Goal: Information Seeking & Learning: Learn about a topic

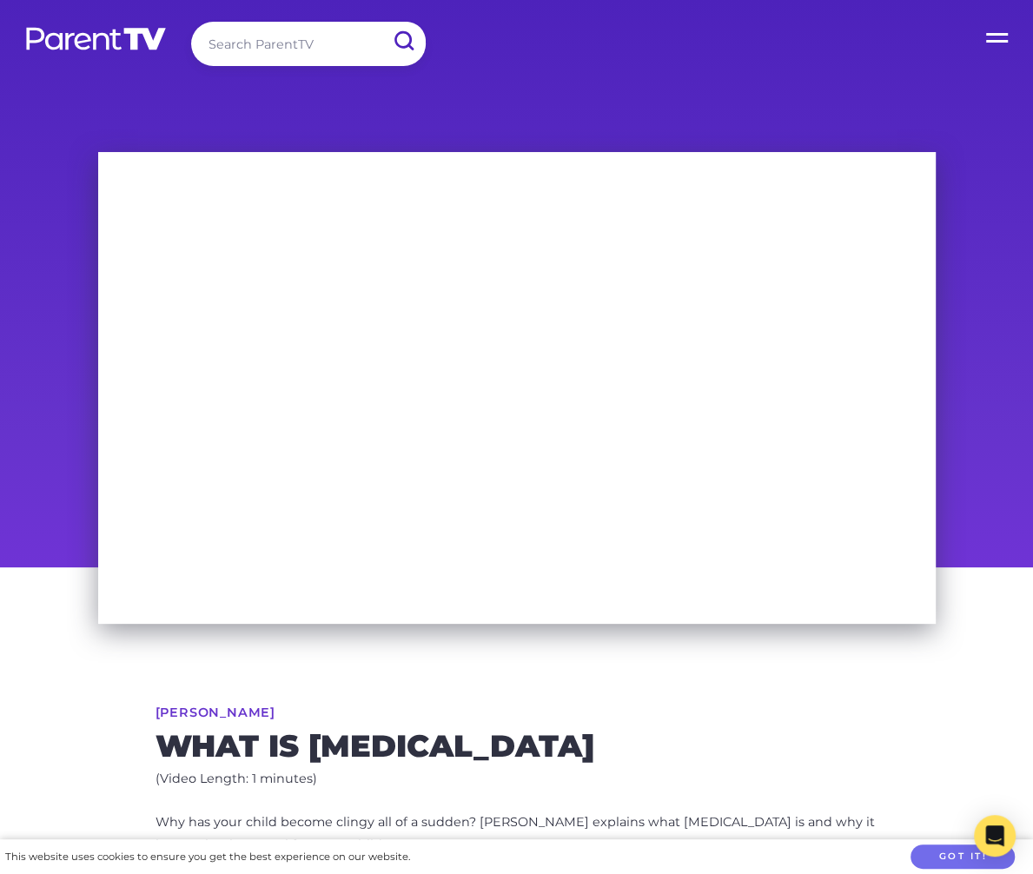
click at [289, 36] on input "search" at bounding box center [308, 44] width 234 height 44
type input "tech"
click at [380, 22] on input "submit" at bounding box center [402, 41] width 45 height 39
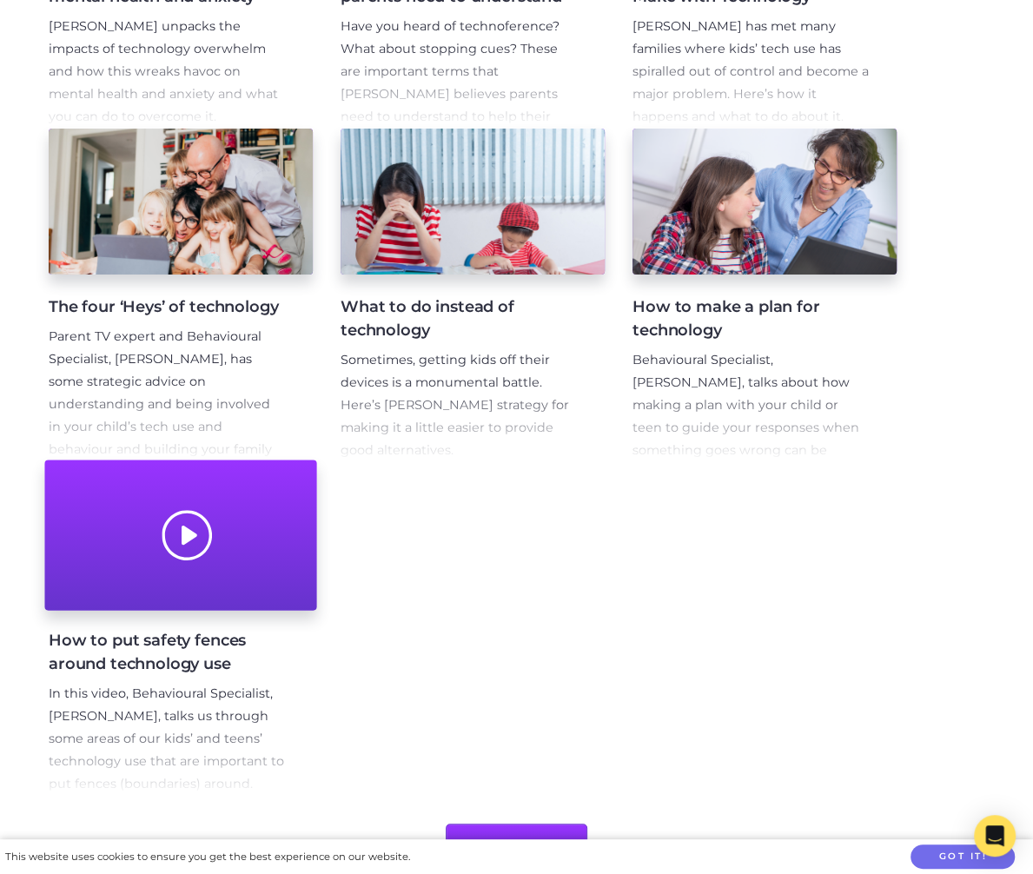
scroll to position [1052, 0]
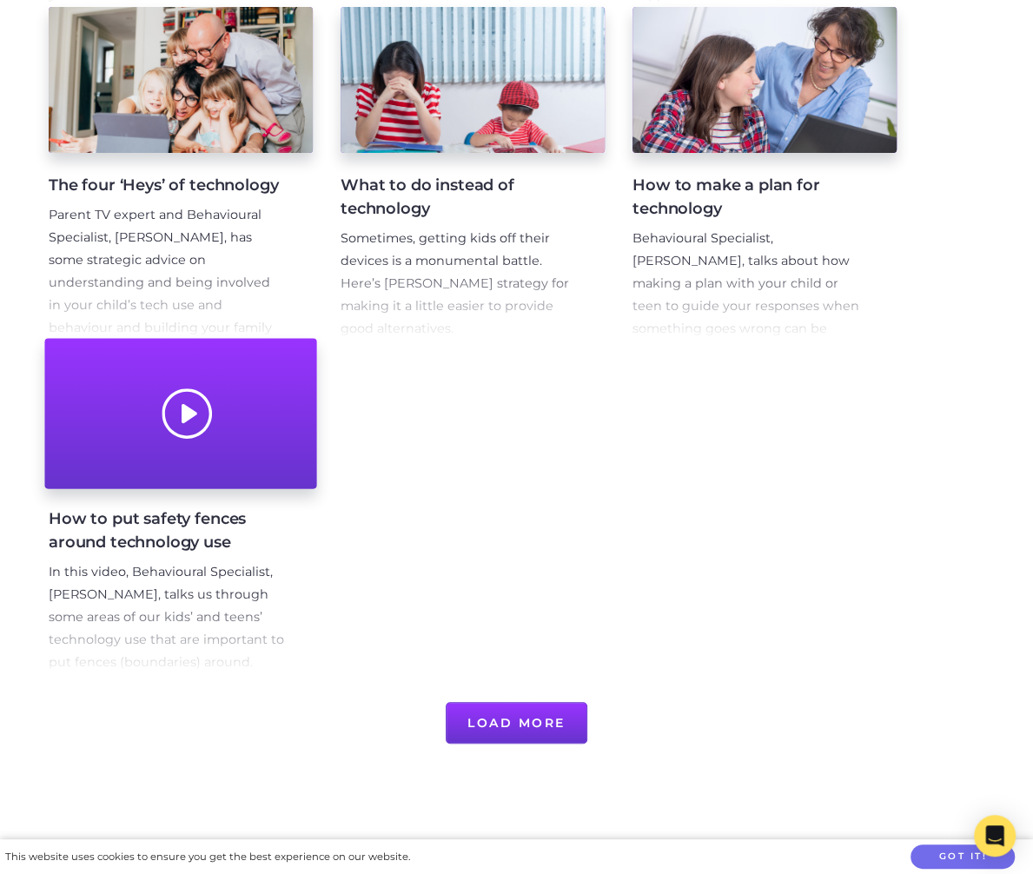
click at [257, 480] on div at bounding box center [180, 414] width 272 height 150
